Goal: Task Accomplishment & Management: Manage account settings

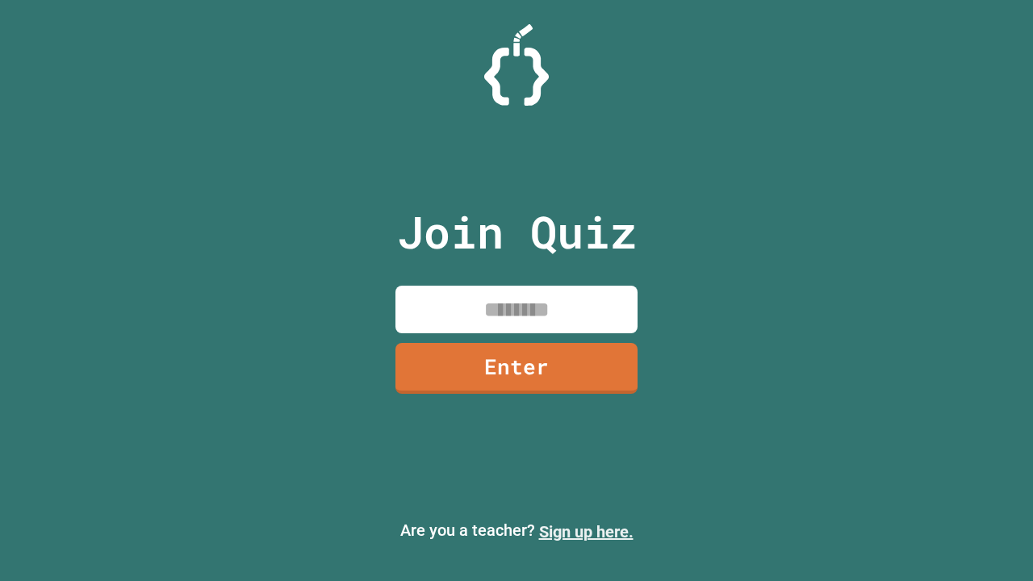
click at [586, 532] on link "Sign up here." at bounding box center [586, 531] width 94 height 19
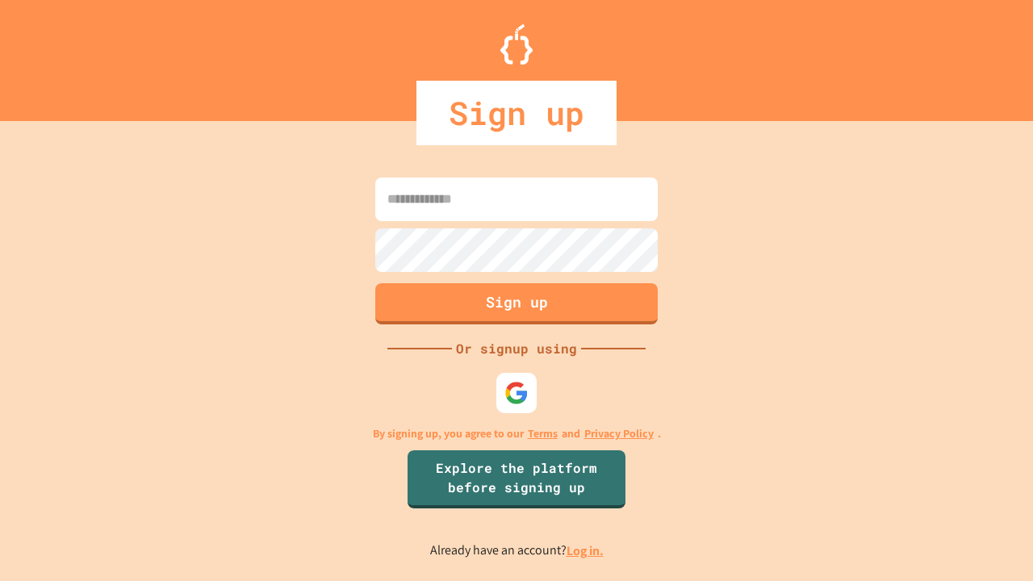
click at [586, 551] on link "Log in." at bounding box center [585, 550] width 37 height 17
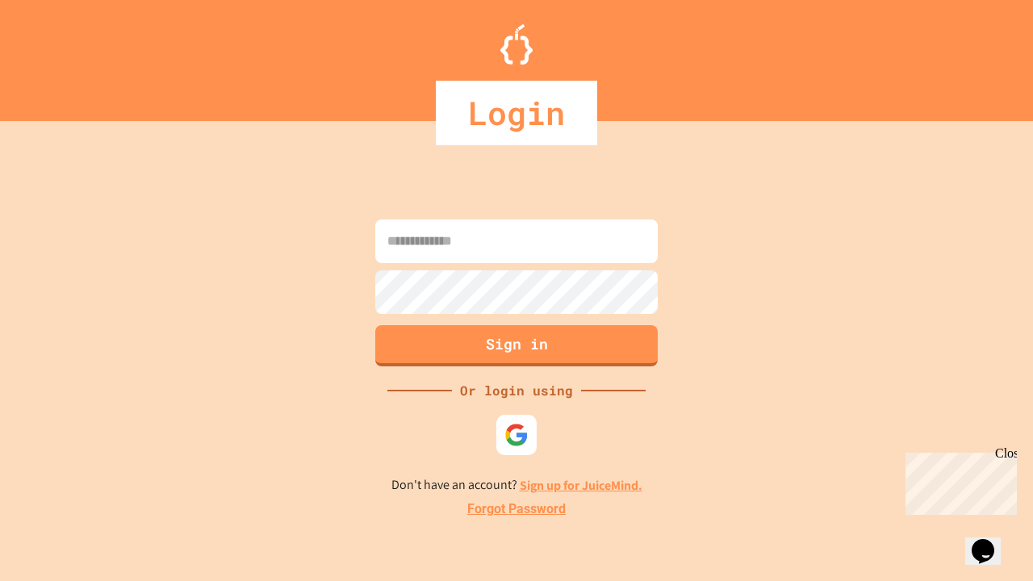
click at [517, 509] on link "Forgot Password" at bounding box center [516, 509] width 98 height 19
